Goal: Task Accomplishment & Management: Use online tool/utility

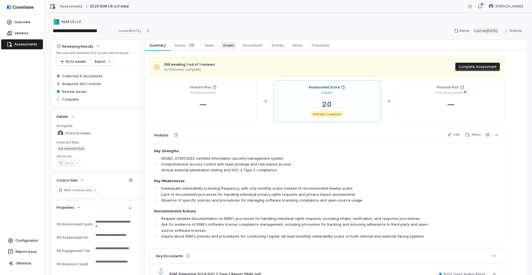
click at [230, 48] on span "Emails" at bounding box center [228, 45] width 15 height 7
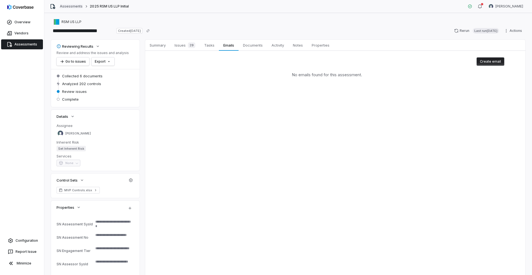
click at [69, 6] on link "Assessments" at bounding box center [71, 6] width 23 height 4
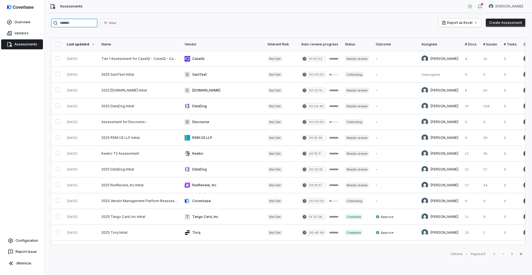
click at [94, 23] on input "search" at bounding box center [74, 23] width 47 height 9
click at [114, 61] on link at bounding box center [139, 59] width 83 height 16
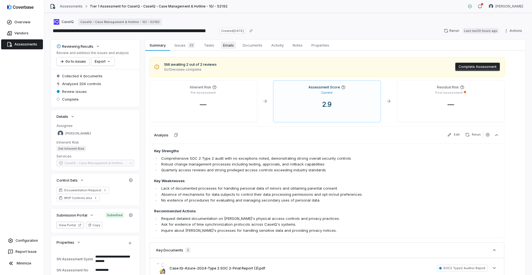
click at [229, 46] on span "Emails" at bounding box center [228, 45] width 15 height 7
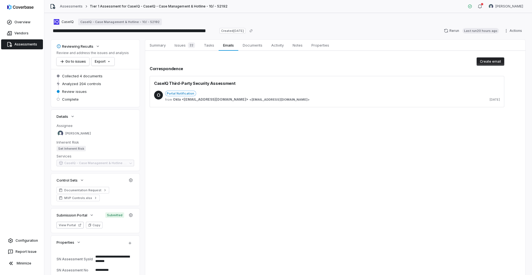
click at [493, 60] on button "Create email" at bounding box center [490, 61] width 28 height 8
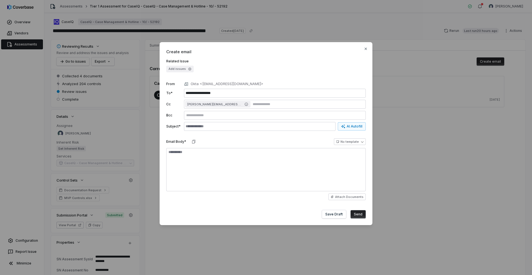
click at [188, 69] on icon "button" at bounding box center [189, 69] width 3 height 3
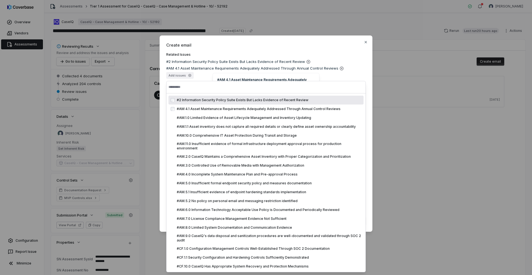
click at [274, 71] on span "#AM 4.1 Asset Maintenance Requirements Adequately Addressed Through Annual Cont…" at bounding box center [252, 69] width 172 height 6
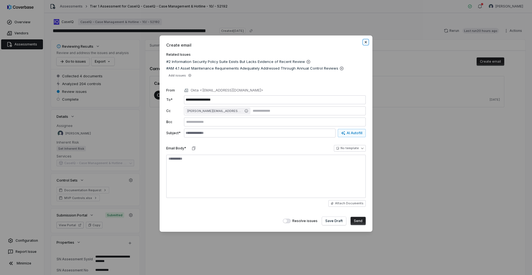
click at [365, 41] on icon "button" at bounding box center [365, 42] width 4 height 4
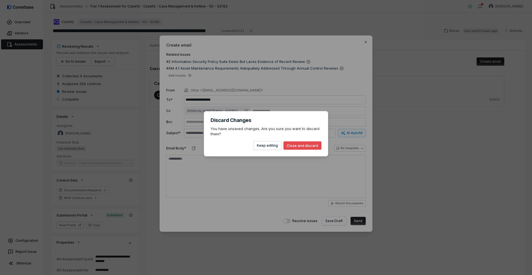
click at [310, 146] on button "Close and discard" at bounding box center [302, 145] width 38 height 8
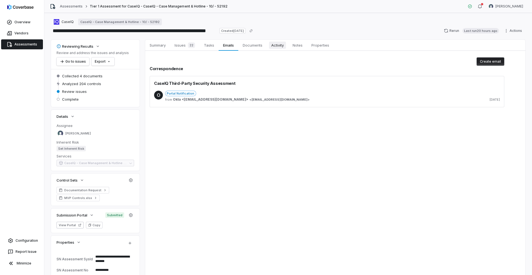
click at [272, 44] on span "Activity" at bounding box center [277, 45] width 17 height 7
type textarea "*"
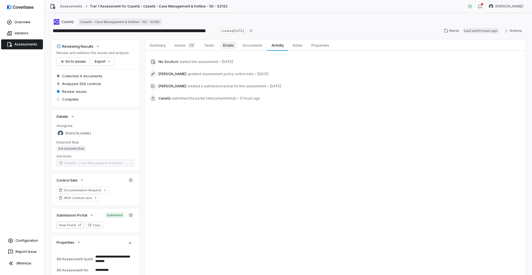
click at [230, 48] on span "Emails" at bounding box center [228, 45] width 15 height 7
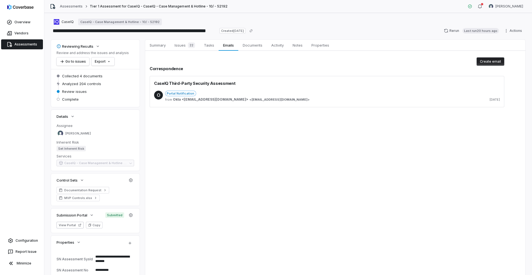
type textarea "*"
